Goal: Task Accomplishment & Management: Use online tool/utility

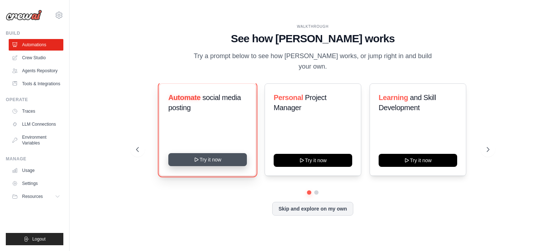
click at [220, 154] on button "Try it now" at bounding box center [207, 159] width 79 height 13
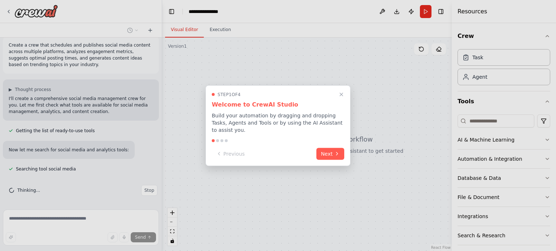
scroll to position [22, 0]
click at [330, 143] on div "Step 1 of 4 Welcome to CrewAI Studio Build your automation by dragging and drop…" at bounding box center [278, 125] width 145 height 81
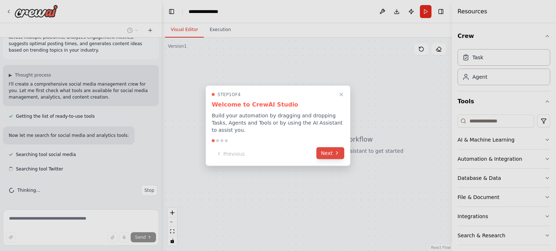
click at [327, 152] on button "Next" at bounding box center [330, 153] width 28 height 12
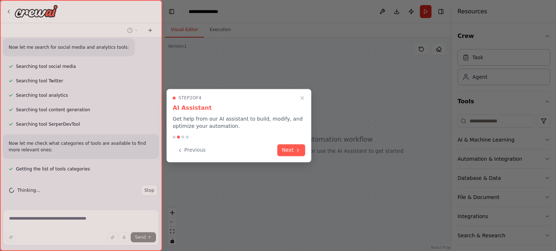
scroll to position [124, 0]
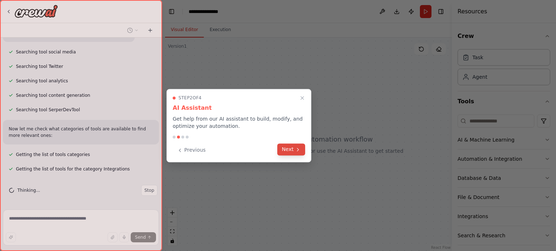
click at [292, 150] on button "Next" at bounding box center [291, 150] width 28 height 12
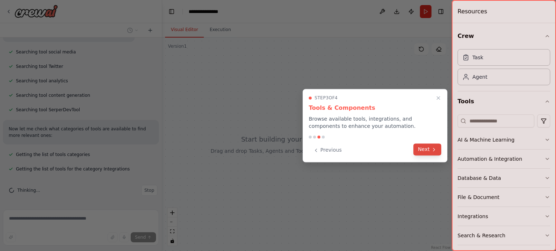
click at [430, 152] on button "Next" at bounding box center [427, 150] width 28 height 12
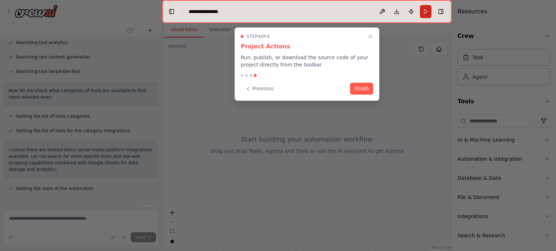
scroll to position [176, 0]
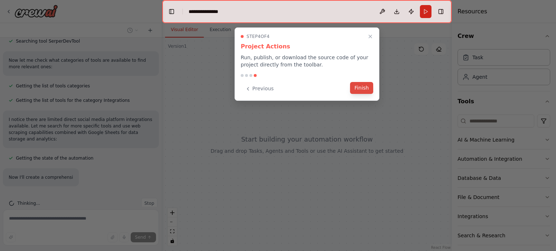
click at [359, 86] on button "Finish" at bounding box center [361, 88] width 23 height 12
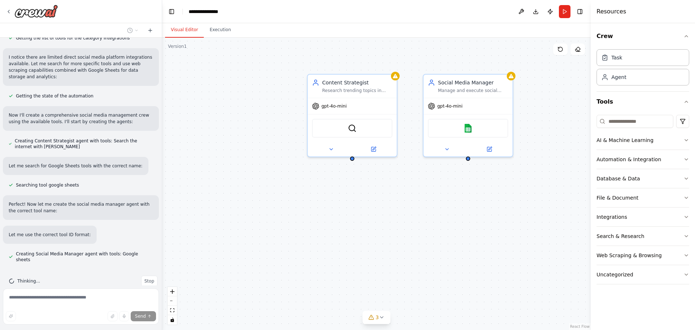
scroll to position [270, 0]
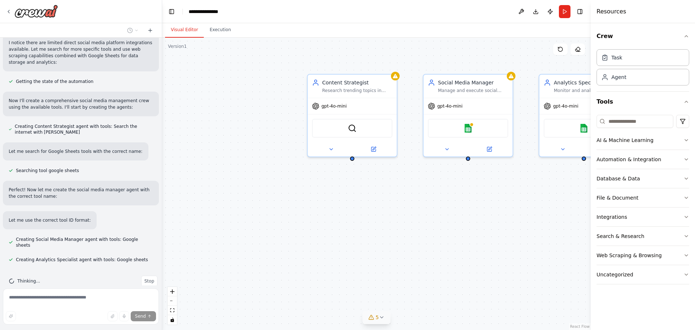
click at [382, 251] on icon at bounding box center [381, 317] width 6 height 6
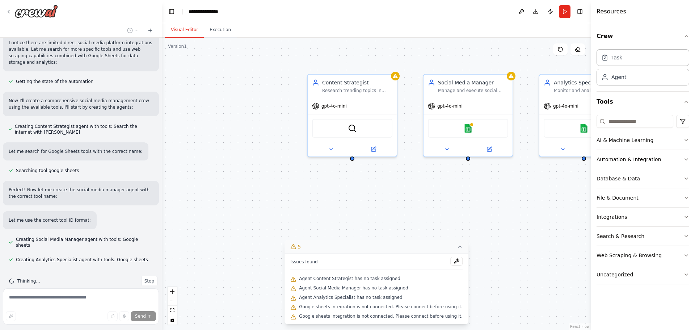
click at [380, 190] on div "Content Strategist Research trending topics in {industry} and generate creative…" at bounding box center [376, 184] width 428 height 292
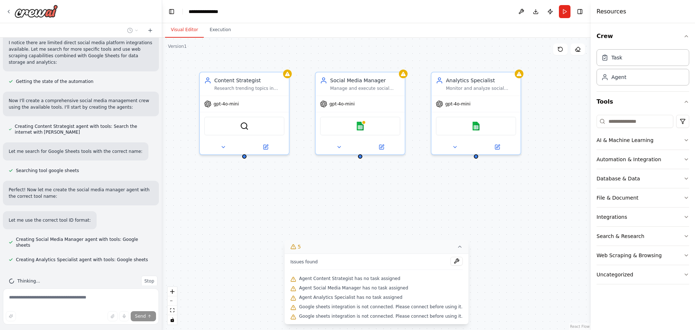
drag, startPoint x: 430, startPoint y: 197, endPoint x: 322, endPoint y: 195, distance: 108.2
click at [322, 195] on div "Content Strategist Research trending topics in {industry} and generate creative…" at bounding box center [376, 184] width 428 height 292
click at [361, 86] on div "Manage and execute social media posting schedules across {platforms}. Create de…" at bounding box center [365, 87] width 70 height 6
click at [367, 91] on div "Social Media Manager Manage and execute social media posting schedules across {…" at bounding box center [360, 82] width 89 height 23
click at [363, 123] on img at bounding box center [360, 124] width 9 height 9
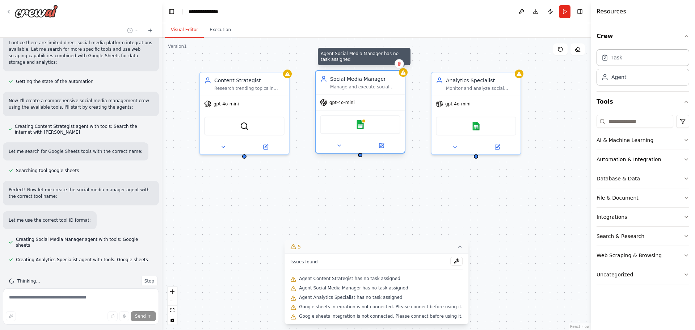
click at [405, 77] on div "Agent Social Media Manager has no task assigned Social Media Manager Manage and…" at bounding box center [360, 111] width 90 height 83
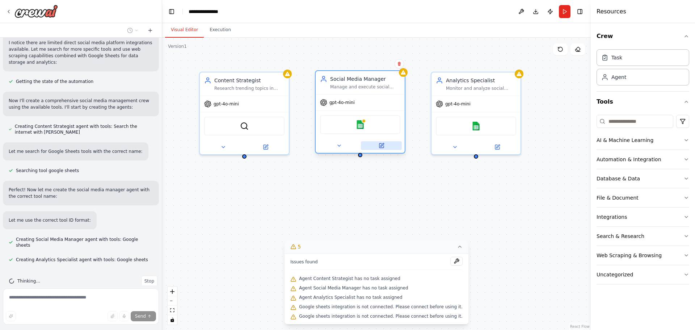
click at [381, 147] on icon at bounding box center [381, 145] width 4 height 4
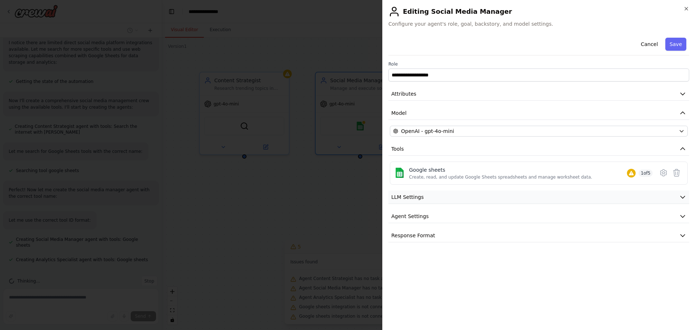
click at [470, 196] on button "LLM Settings" at bounding box center [538, 196] width 301 height 13
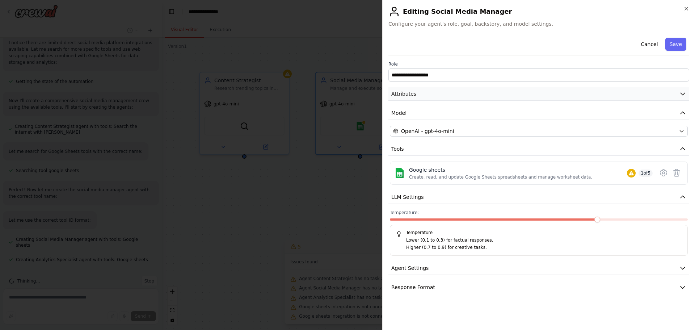
click at [546, 92] on button "Attributes" at bounding box center [538, 93] width 301 height 13
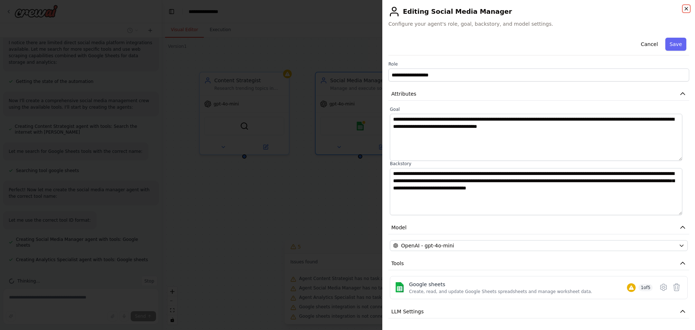
click at [555, 9] on icon "button" at bounding box center [686, 8] width 3 height 3
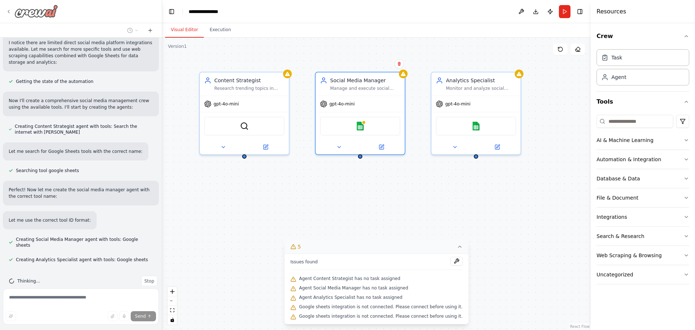
scroll to position [198, 0]
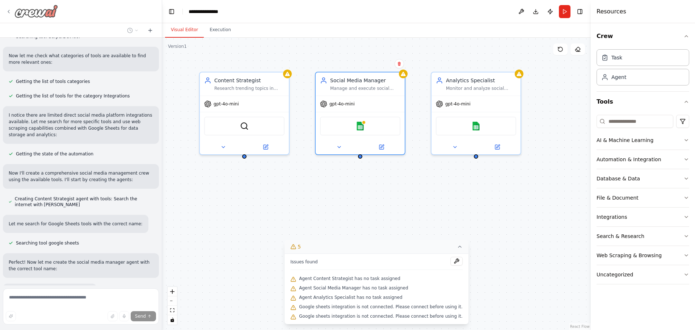
click at [9, 12] on icon at bounding box center [9, 12] width 6 height 6
